Goal: Information Seeking & Learning: Learn about a topic

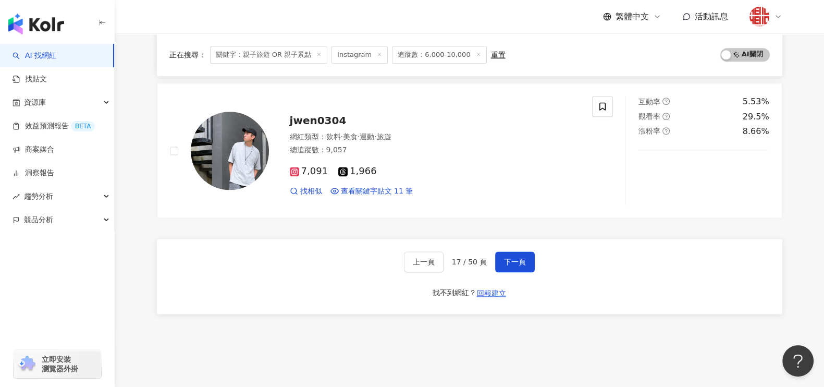
scroll to position [1723, 0]
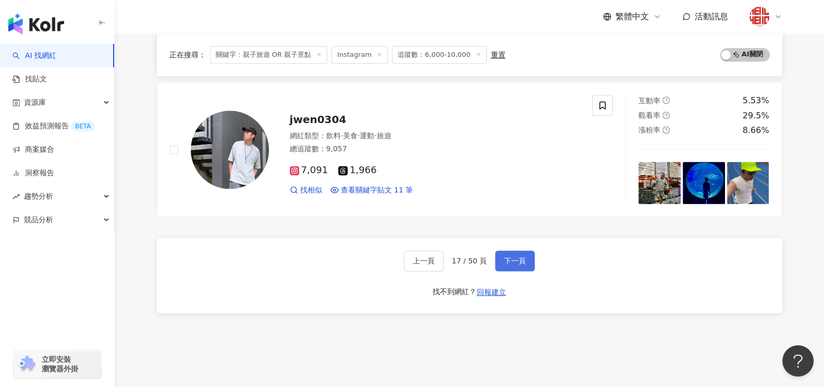
click at [524, 252] on button "下一頁" at bounding box center [515, 260] width 40 height 21
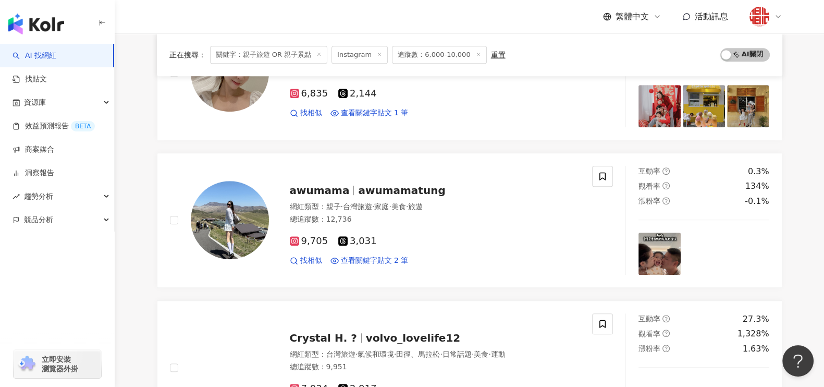
scroll to position [765, 0]
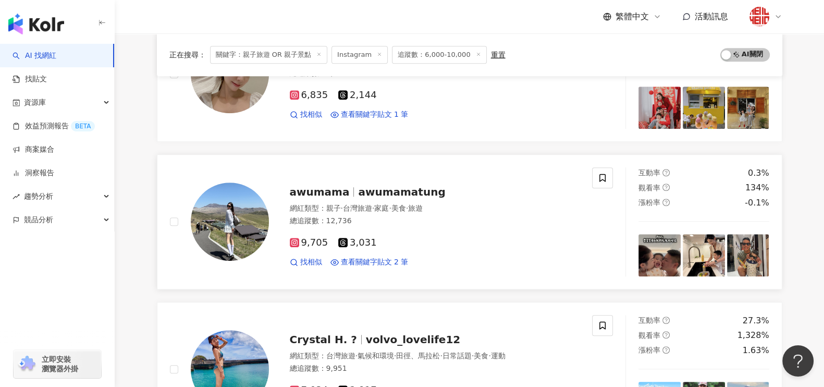
click at [394, 199] on div "awumama awumamatung 網紅類型 ： 親子 · 台灣旅遊 · 家庭 · 美食 · 旅遊 總追蹤數 ： 12,736 9,705 3,031 找…" at bounding box center [424, 221] width 311 height 91
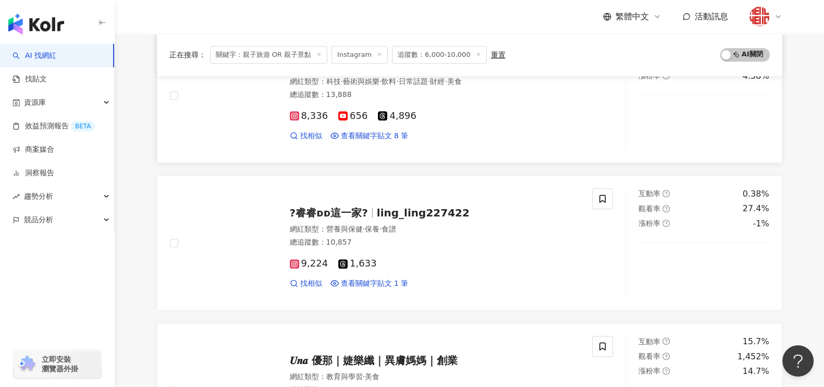
scroll to position [1678, 0]
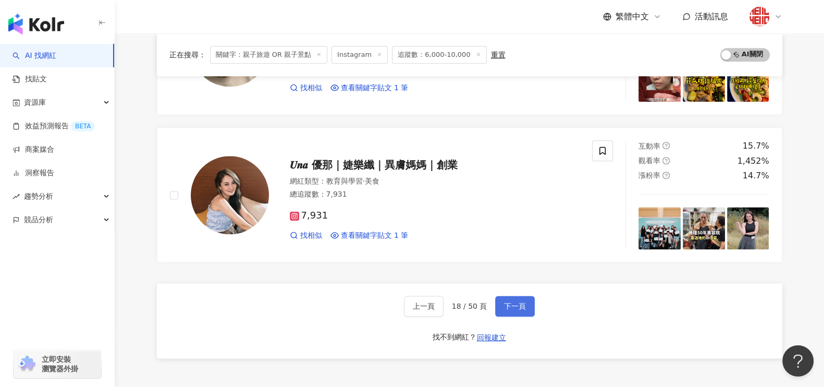
click at [506, 302] on span "下一頁" at bounding box center [515, 306] width 22 height 8
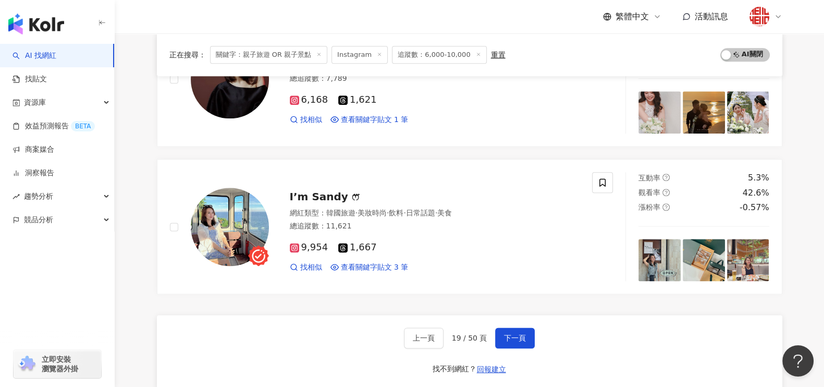
scroll to position [1760, 0]
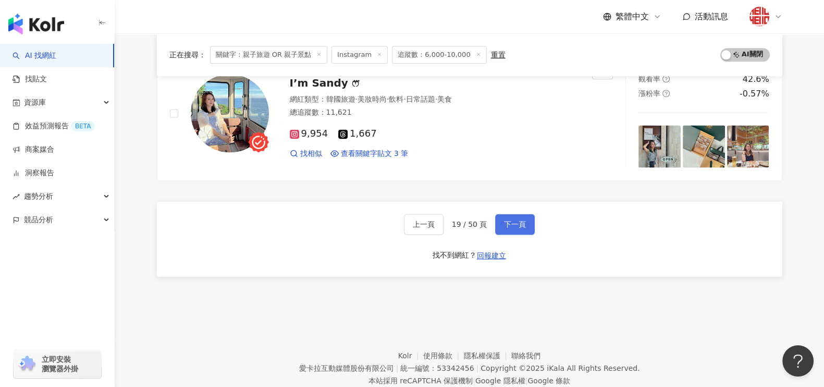
click at [507, 220] on span "下一頁" at bounding box center [515, 224] width 22 height 8
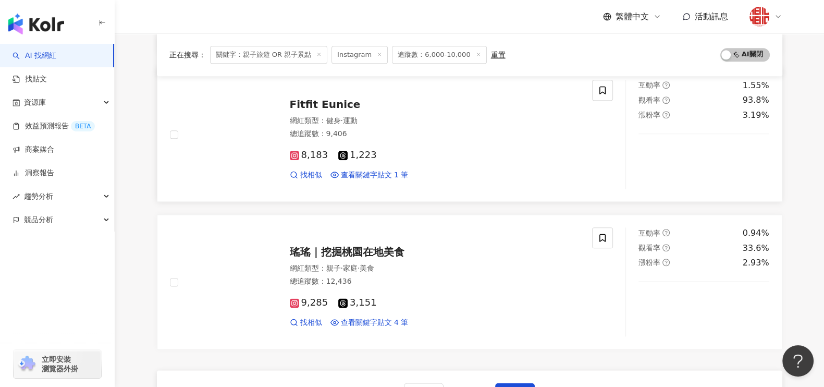
scroll to position [1694, 0]
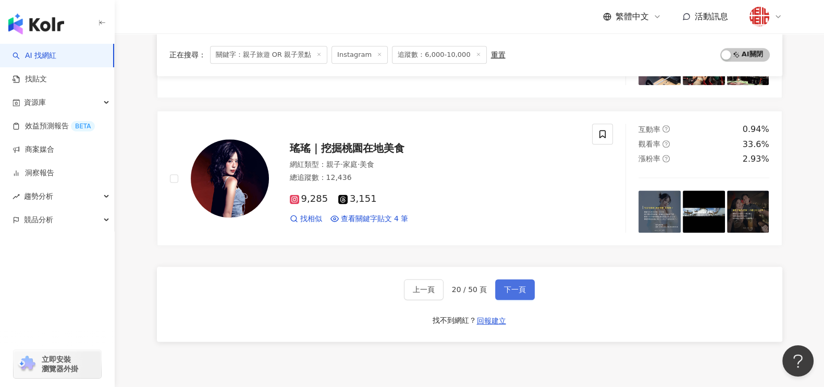
click at [517, 279] on button "下一頁" at bounding box center [515, 289] width 40 height 21
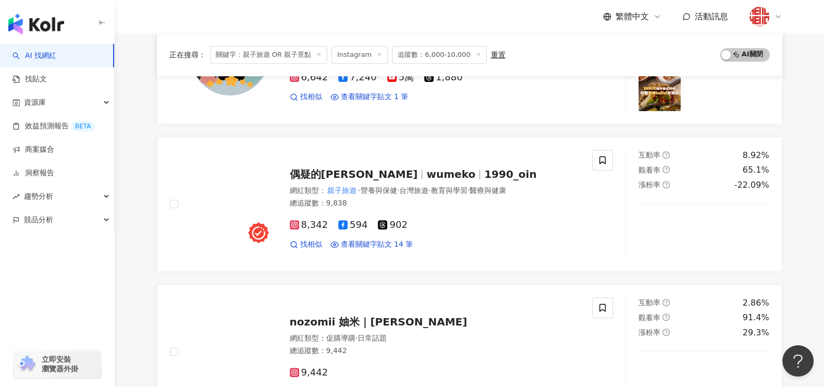
scroll to position [847, 0]
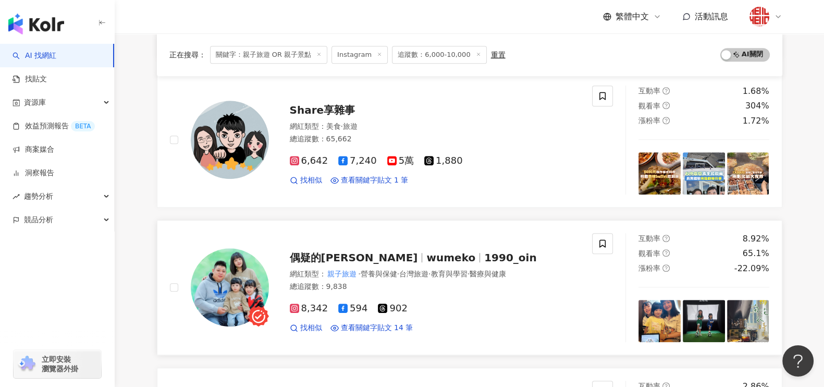
click at [427, 255] on span "wumeko" at bounding box center [451, 257] width 49 height 13
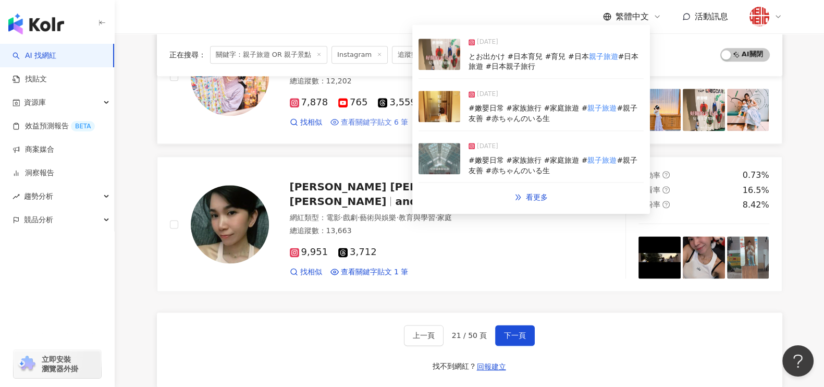
scroll to position [1694, 0]
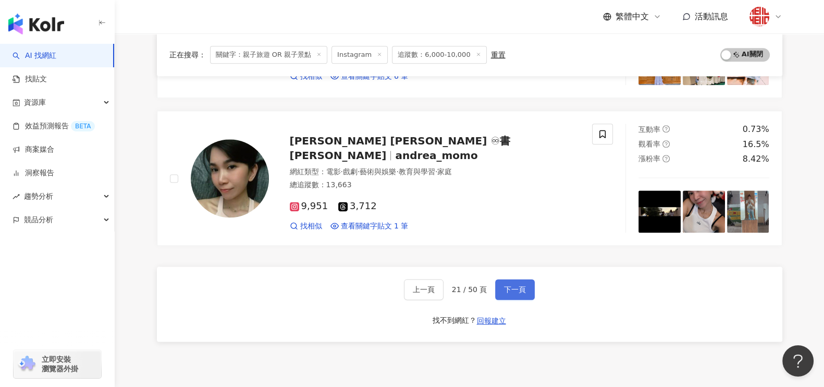
click at [514, 285] on span "下一頁" at bounding box center [515, 289] width 22 height 8
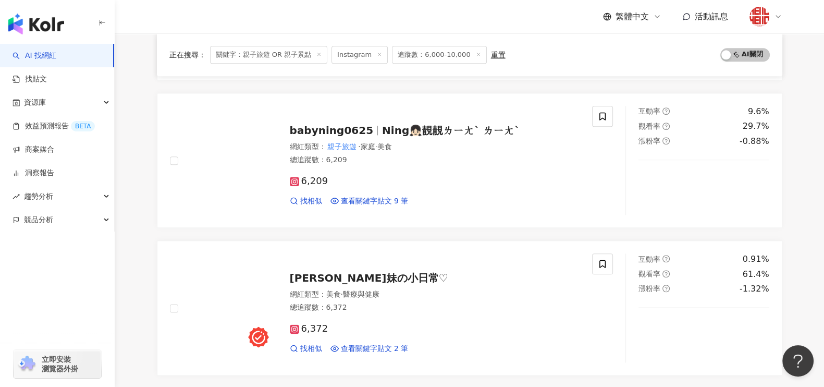
scroll to position [1788, 0]
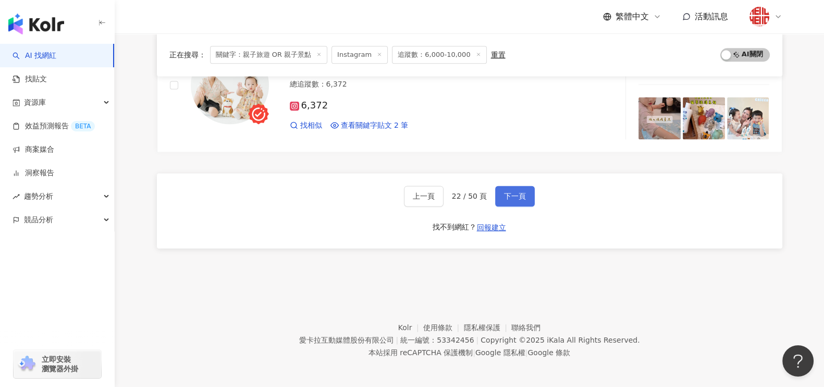
click at [517, 193] on span "下一頁" at bounding box center [515, 196] width 22 height 8
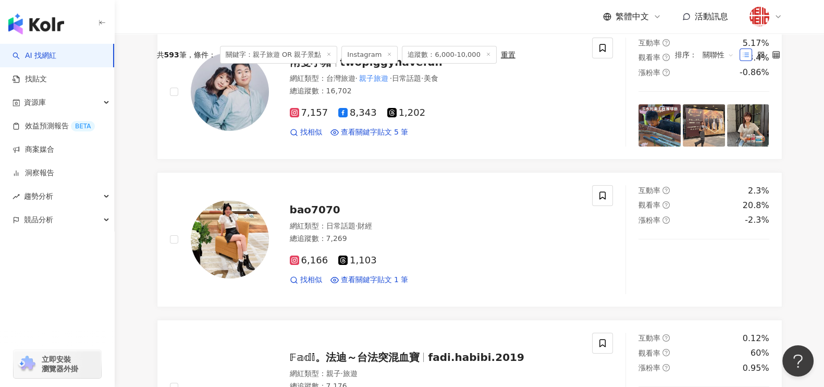
scroll to position [0, 0]
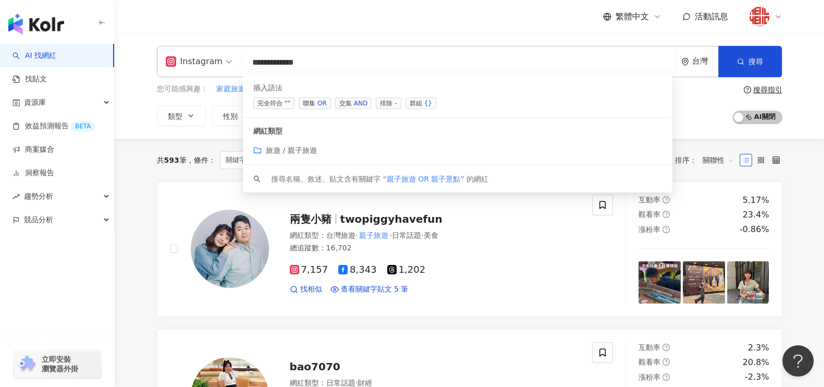
drag, startPoint x: 269, startPoint y: 64, endPoint x: 349, endPoint y: 58, distance: 80.5
click at [349, 58] on input "**********" at bounding box center [460, 63] width 426 height 20
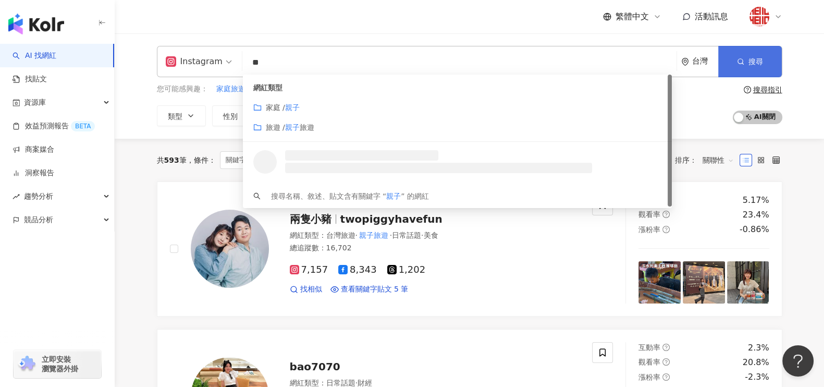
type input "**"
click at [751, 58] on span "搜尋" at bounding box center [756, 61] width 15 height 8
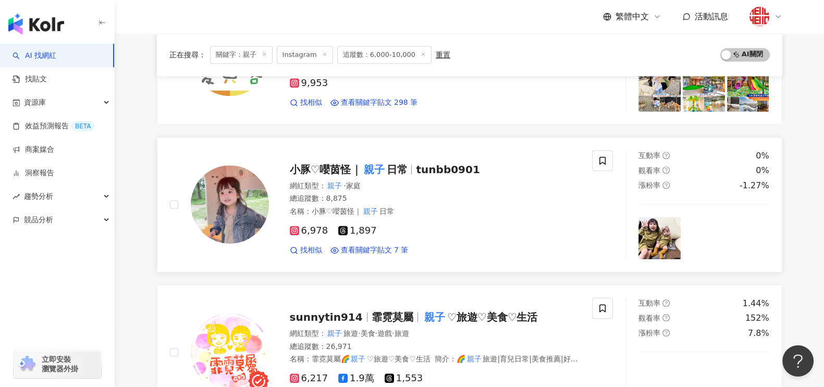
scroll to position [652, 0]
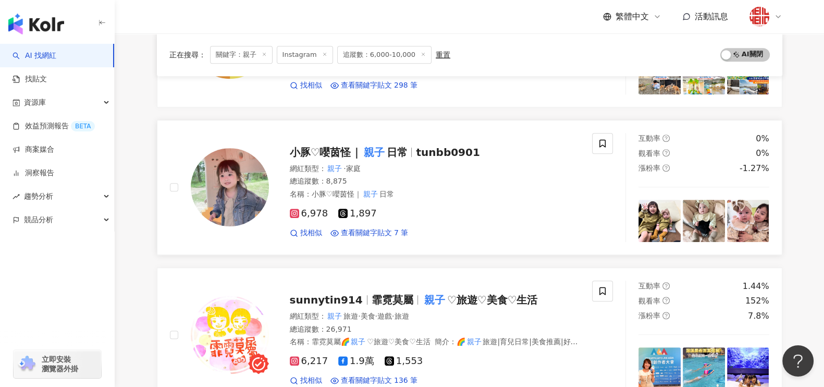
click at [358, 150] on span "小豚♡嚶茵怪｜" at bounding box center [326, 152] width 72 height 13
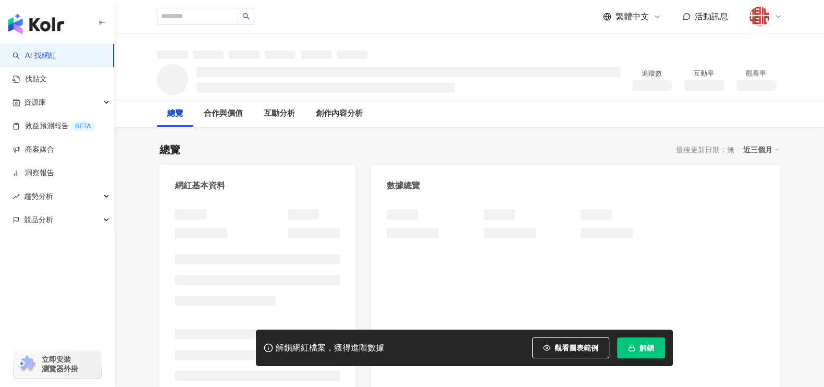
scroll to position [75, 0]
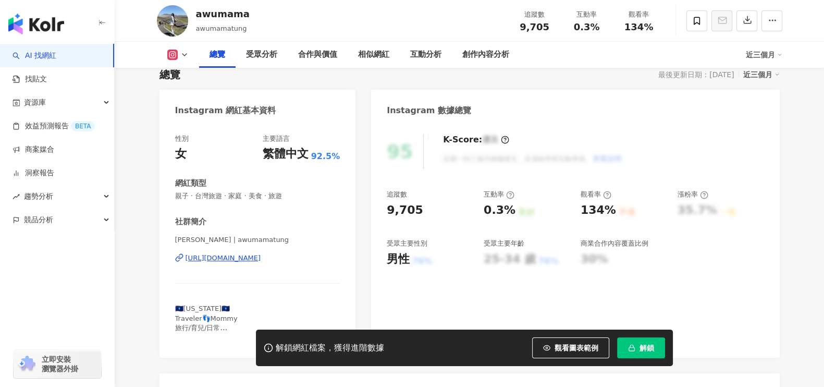
scroll to position [76, 0]
click at [257, 260] on div "https://www.instagram.com/awumamatung/" at bounding box center [224, 257] width 76 height 9
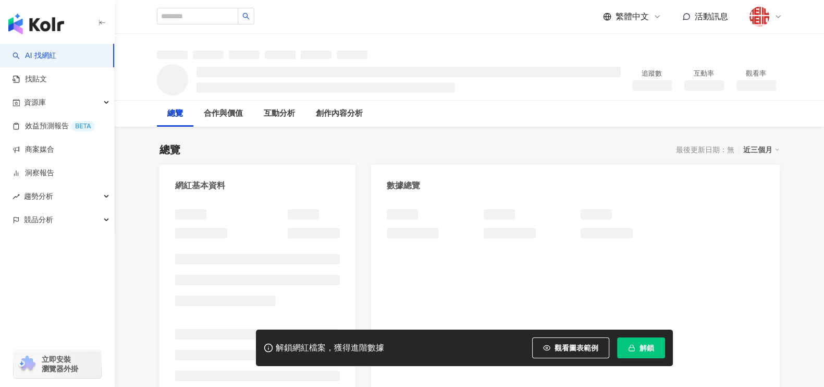
scroll to position [65, 0]
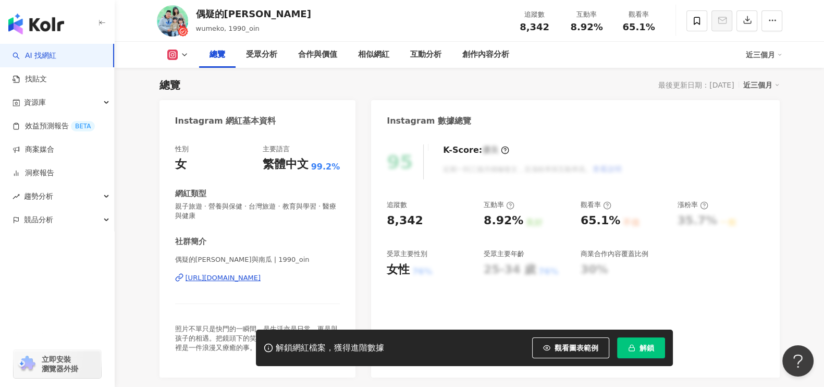
click at [261, 273] on div "https://www.instagram.com/1990_oin/" at bounding box center [224, 277] width 76 height 9
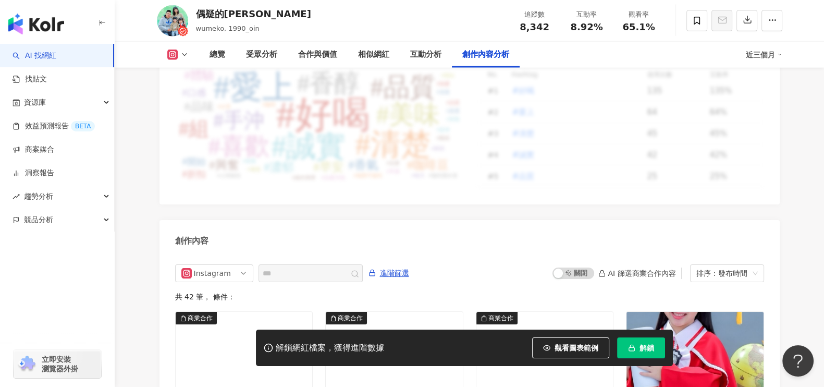
scroll to position [3281, 0]
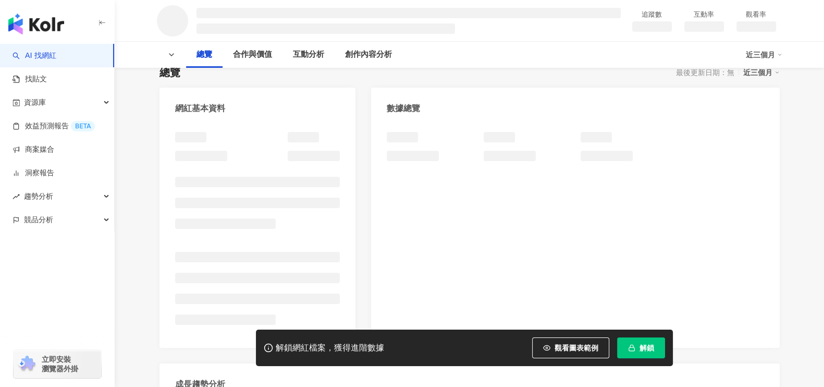
scroll to position [65, 0]
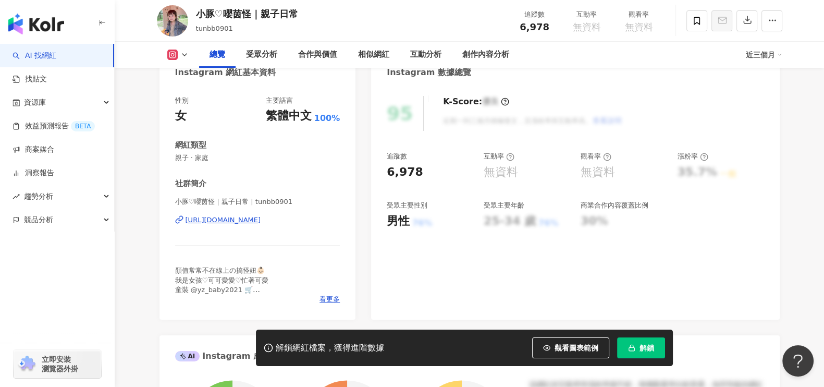
scroll to position [130, 0]
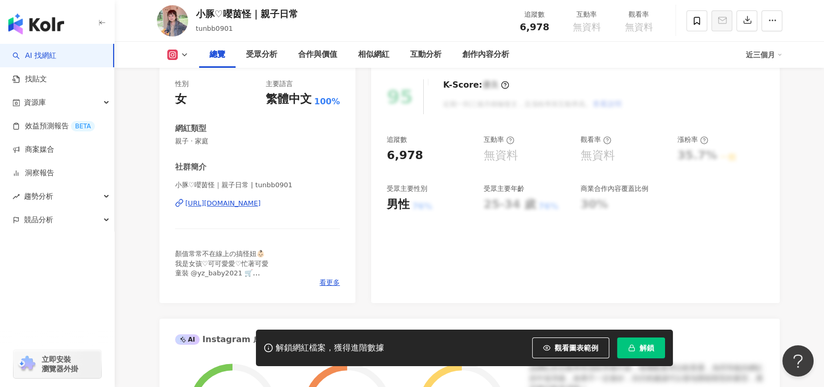
click at [261, 202] on div "[URL][DOMAIN_NAME]" at bounding box center [224, 203] width 76 height 9
